Goal: Find specific page/section: Find specific page/section

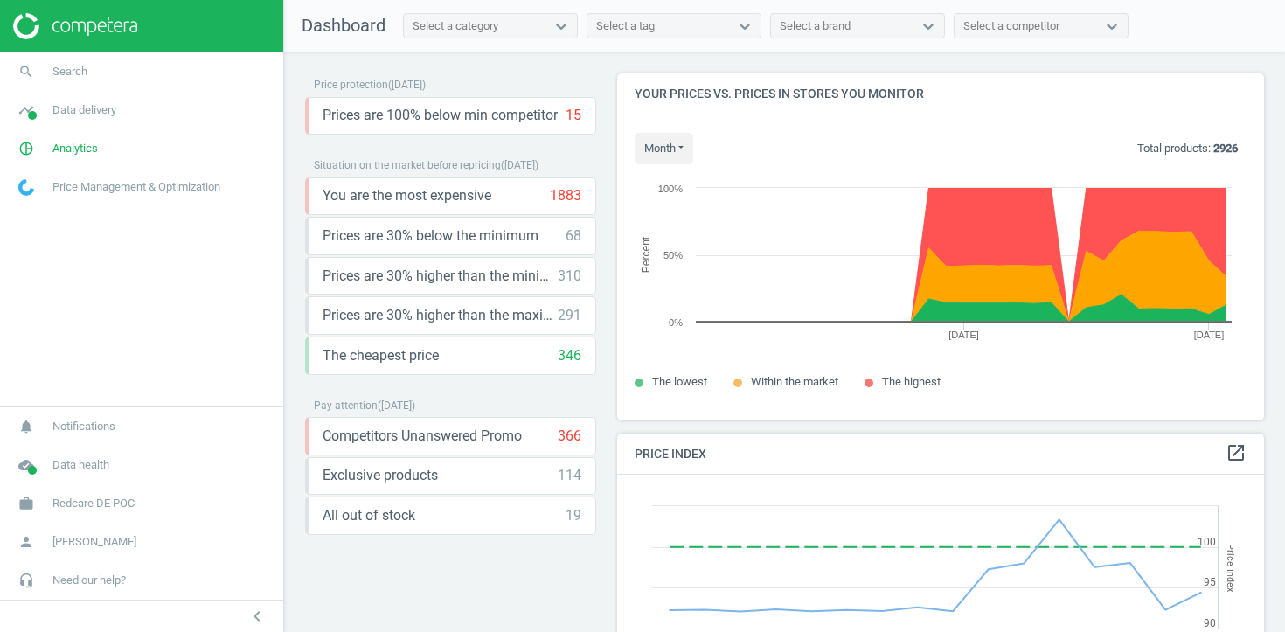
scroll to position [403, 648]
click at [125, 95] on link "timeline Data delivery" at bounding box center [141, 110] width 283 height 38
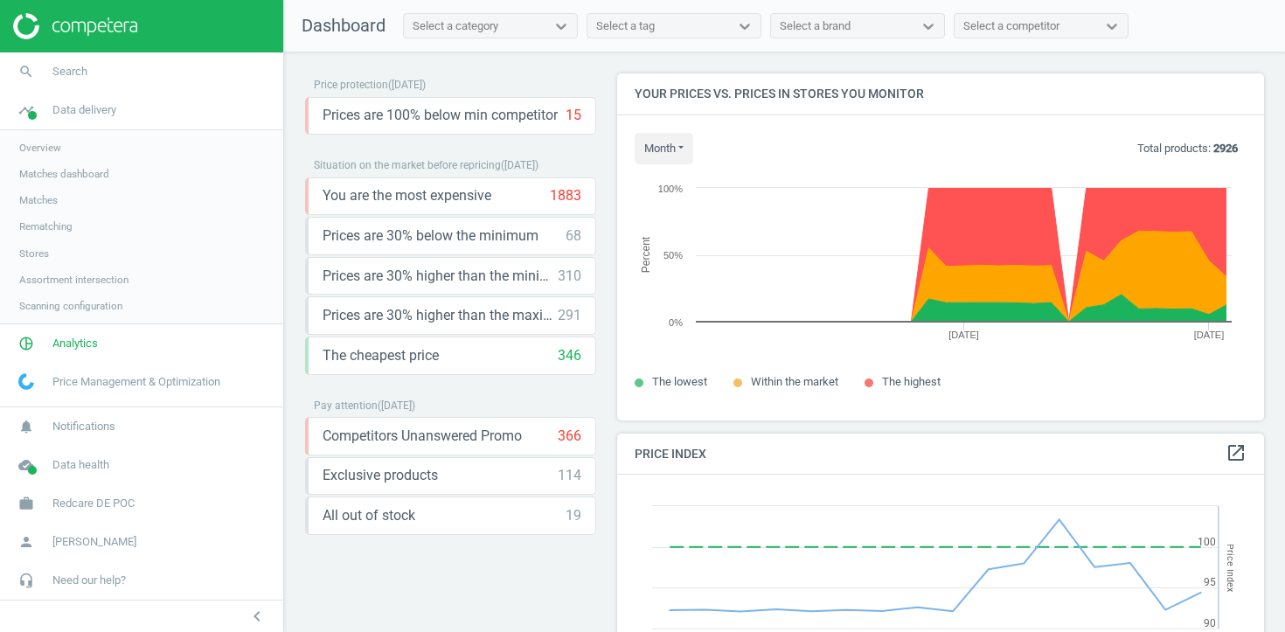
click at [50, 200] on span "Matches" at bounding box center [38, 200] width 38 height 14
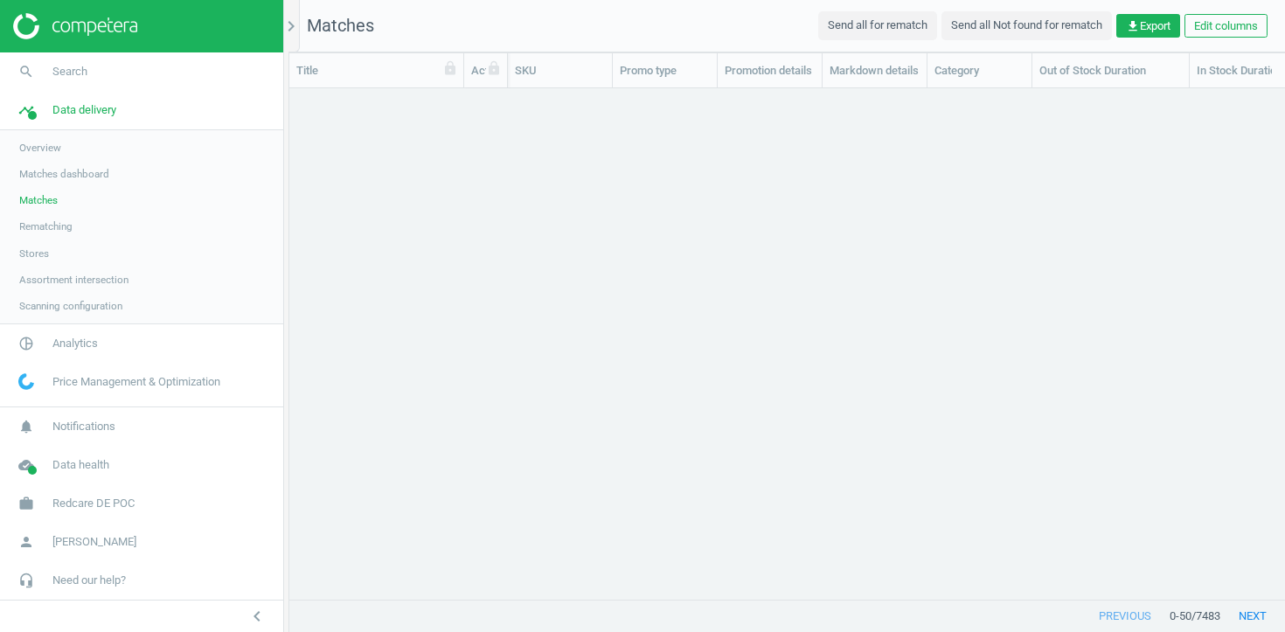
scroll to position [511, 996]
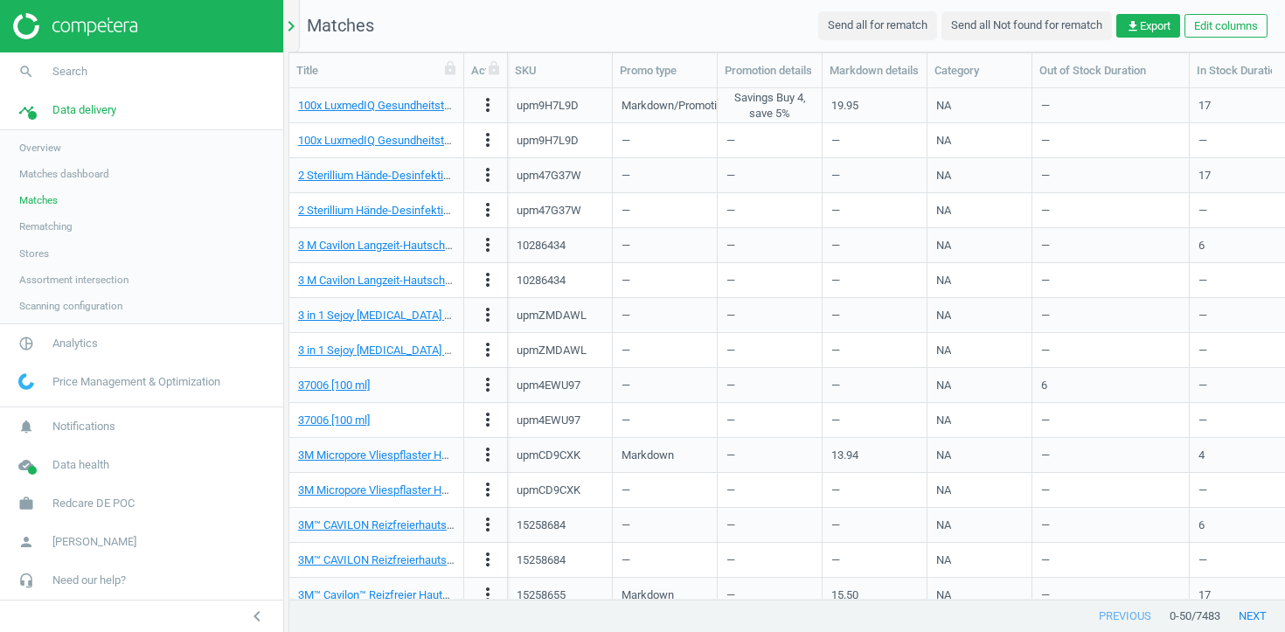
click at [294, 17] on icon "chevron_right" at bounding box center [291, 26] width 21 height 21
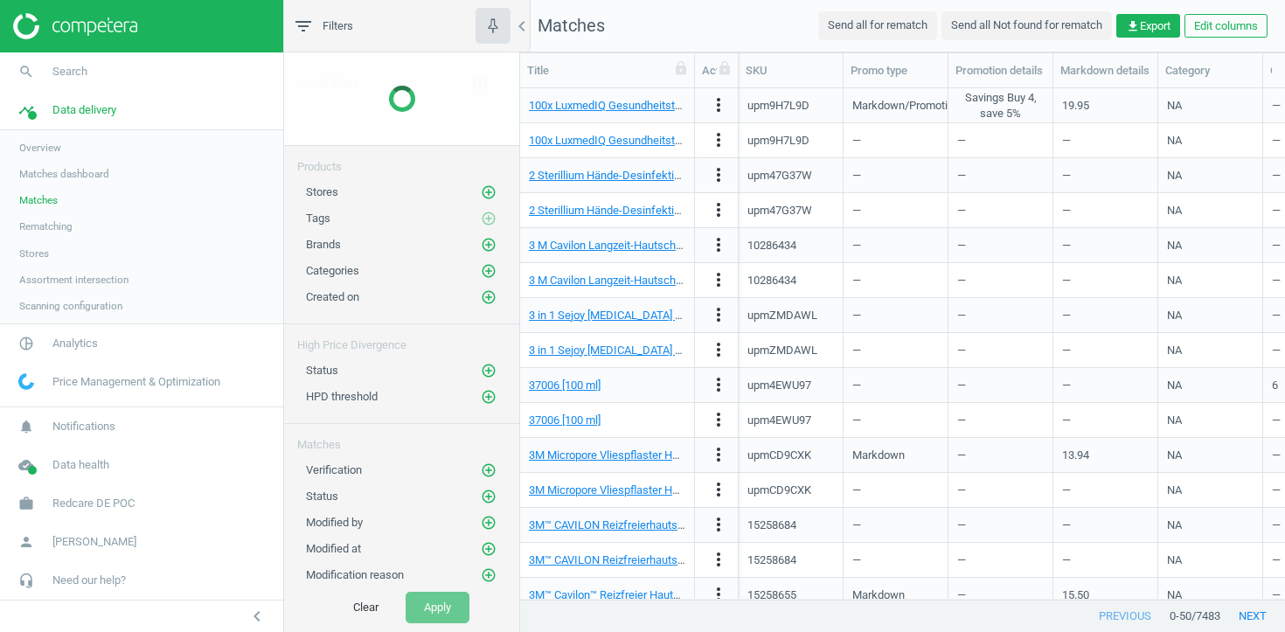
scroll to position [511, 765]
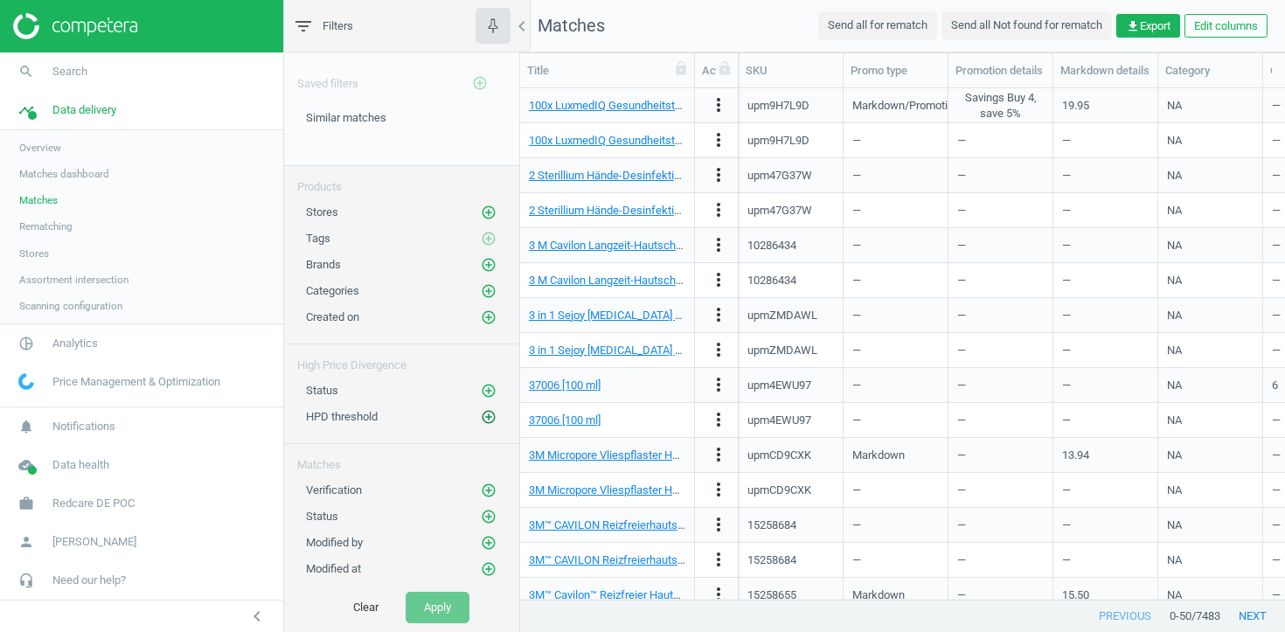
click at [484, 414] on icon "add_circle_outline" at bounding box center [489, 417] width 16 height 16
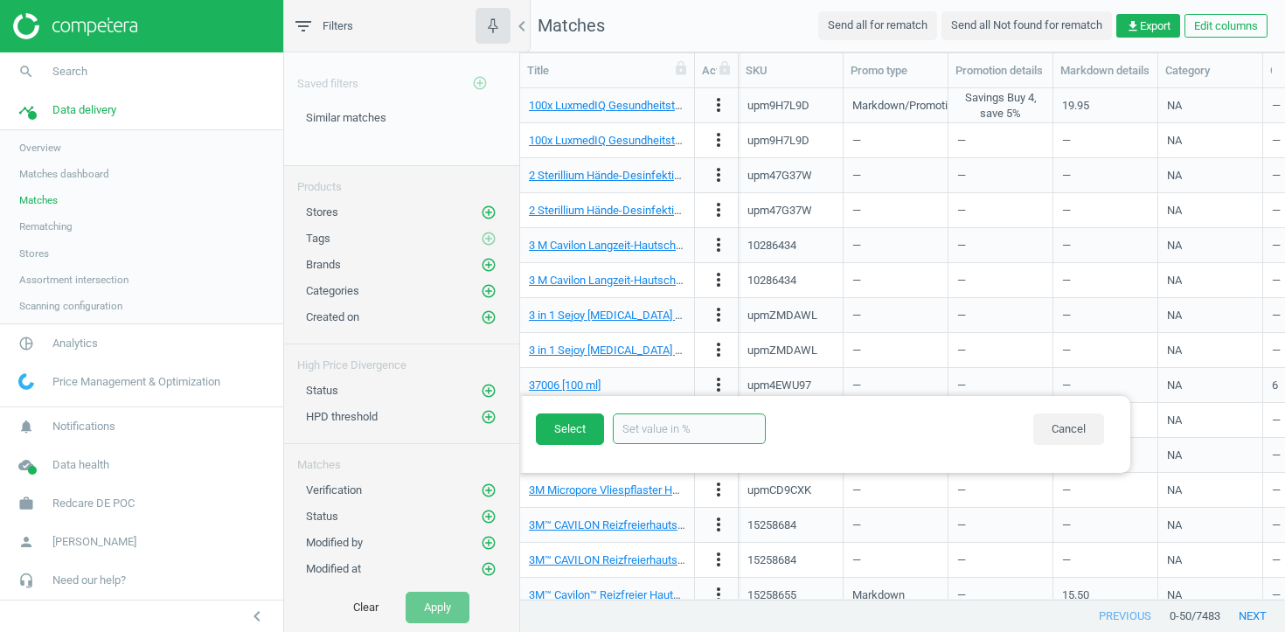
click at [712, 427] on input "text" at bounding box center [689, 429] width 153 height 31
type input "30"
click at [551, 421] on button "Select" at bounding box center [570, 429] width 68 height 31
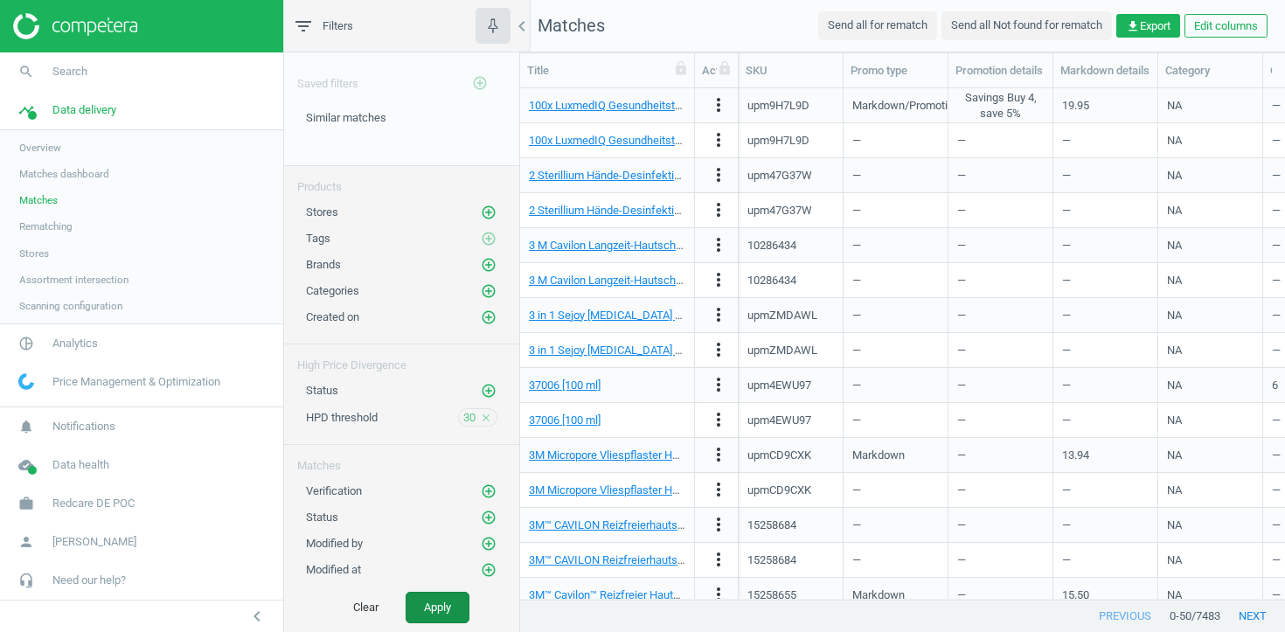
click at [448, 615] on button "Apply" at bounding box center [438, 607] width 64 height 31
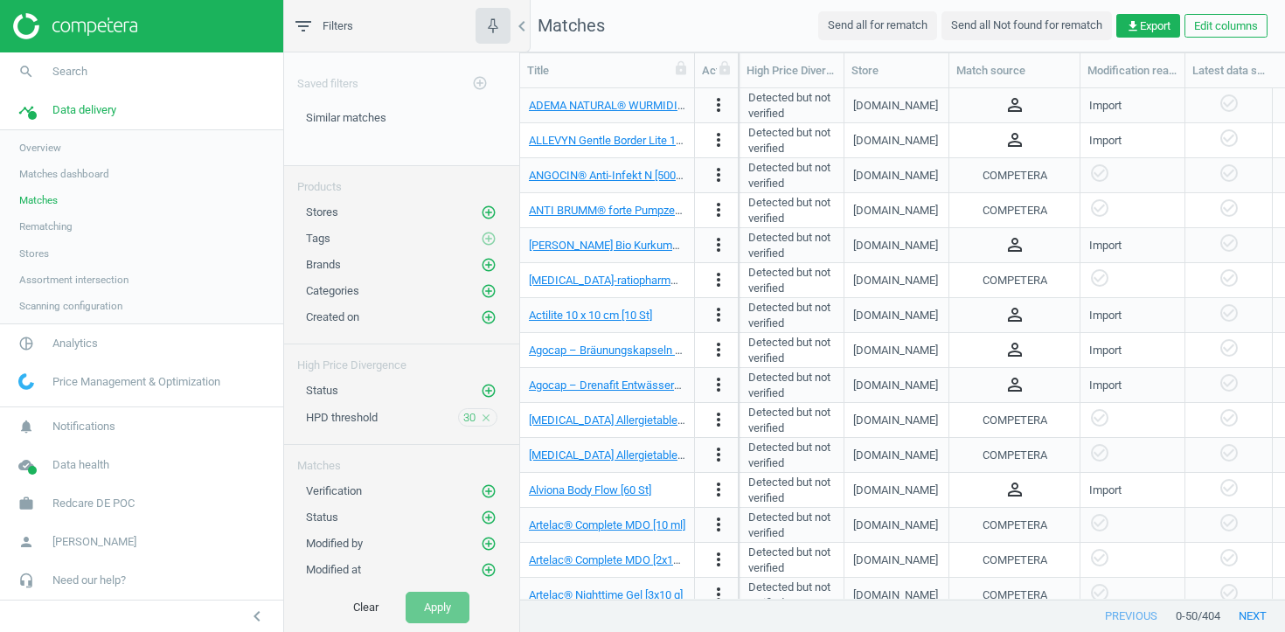
scroll to position [0, 1394]
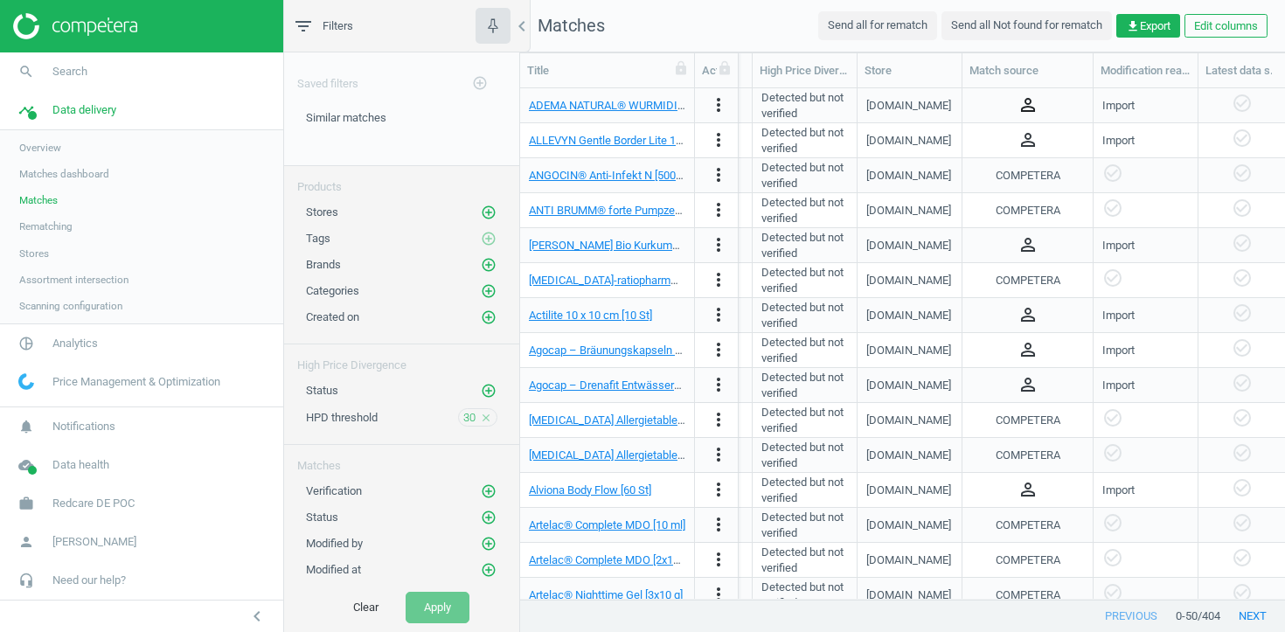
click at [1029, 107] on icon "person_outline" at bounding box center [1028, 104] width 21 height 21
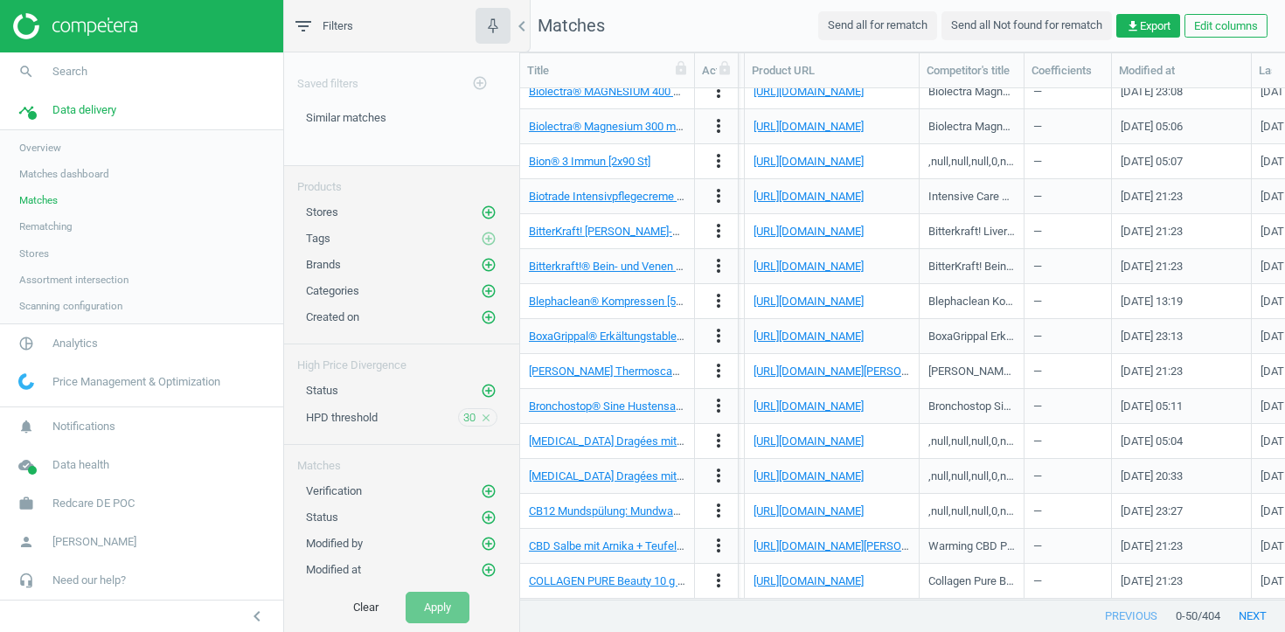
scroll to position [0, 2153]
